Goal: Transaction & Acquisition: Purchase product/service

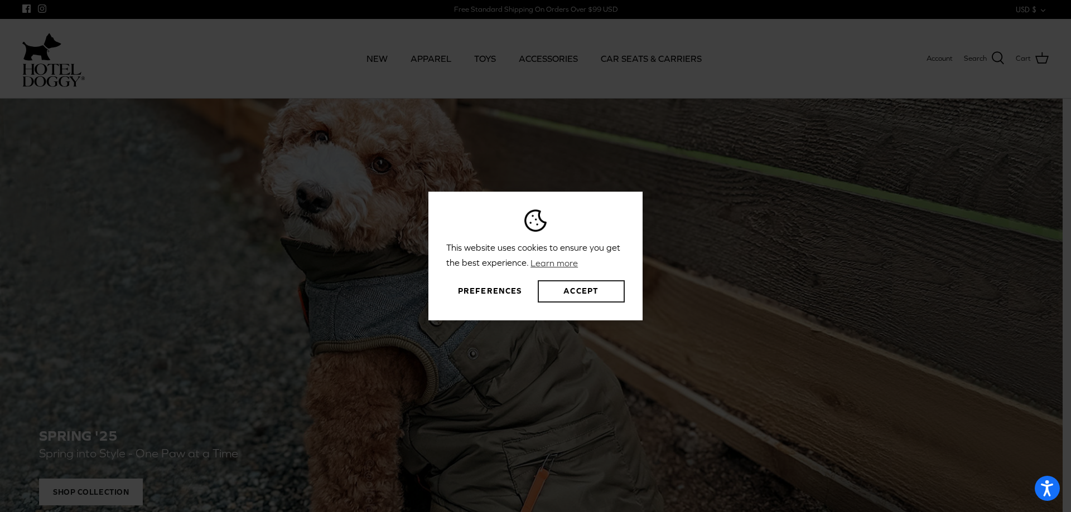
click at [578, 287] on button "Accept" at bounding box center [581, 291] width 87 height 22
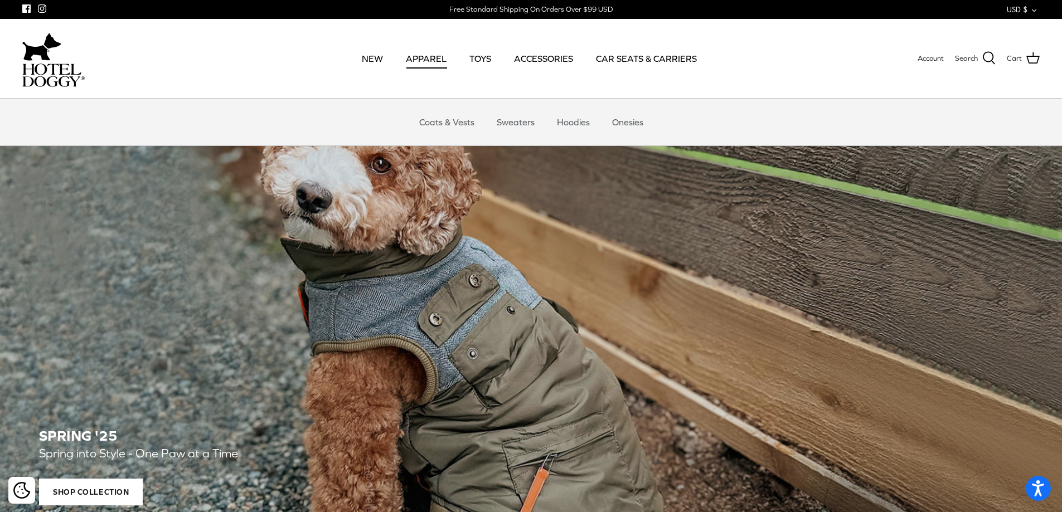
click at [436, 62] on link "APPAREL" at bounding box center [426, 59] width 61 height 38
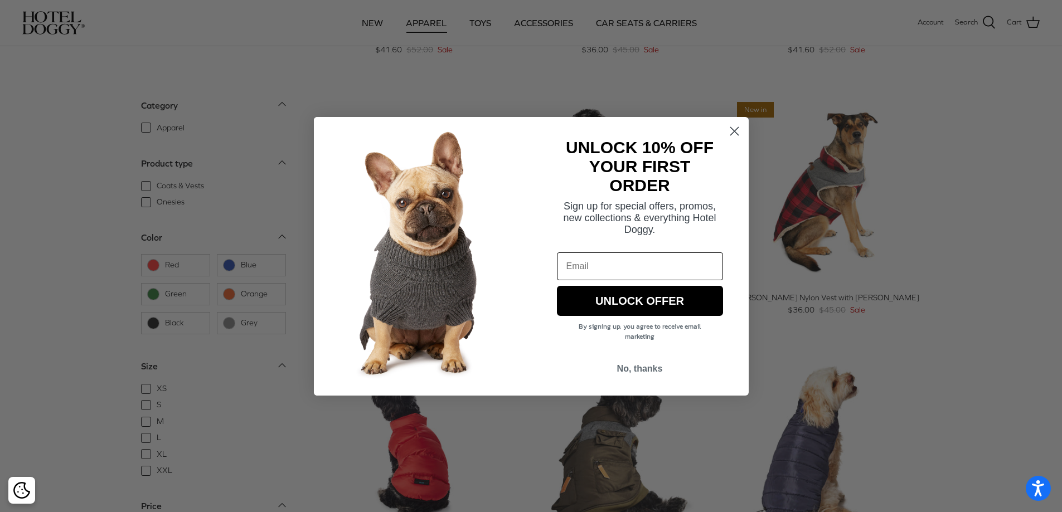
scroll to position [781, 0]
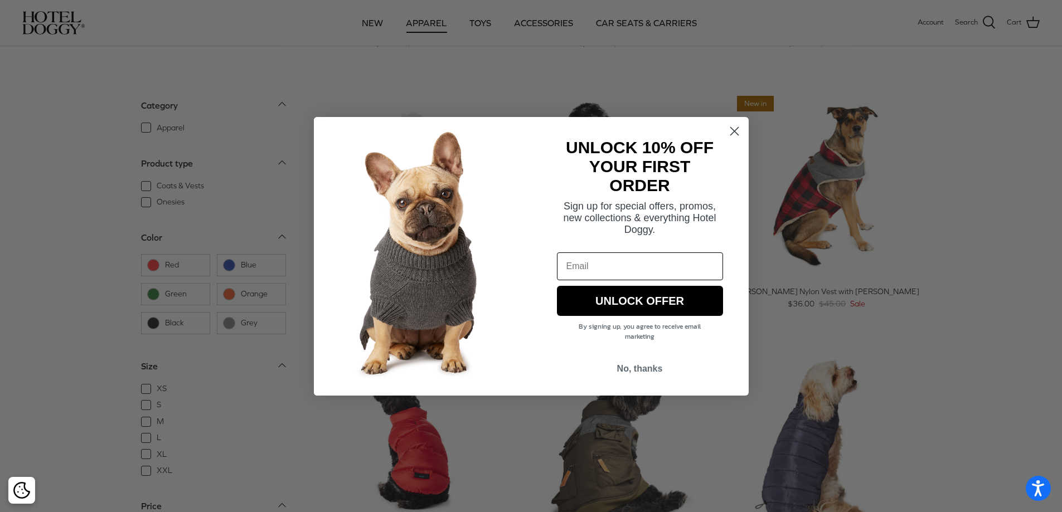
click at [732, 134] on icon "Close dialog" at bounding box center [734, 131] width 8 height 8
